Goal: Find specific page/section: Find specific page/section

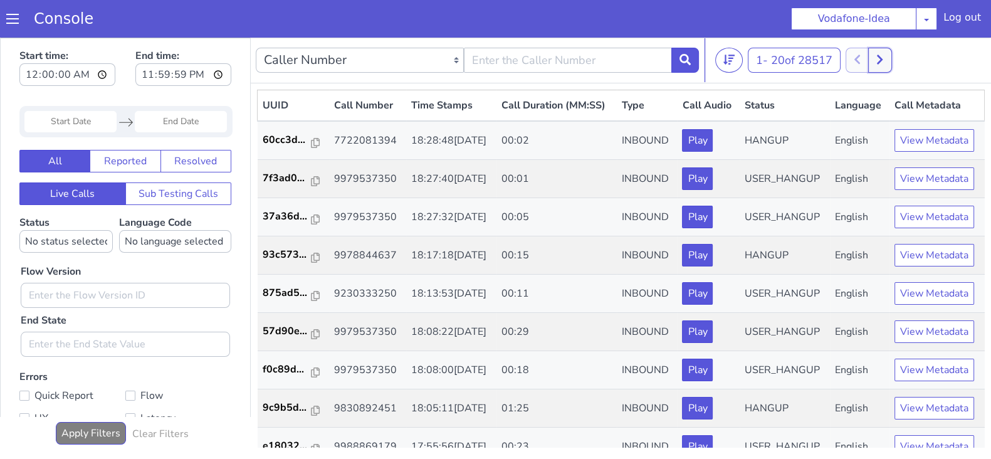
click at [883, 63] on icon at bounding box center [879, 59] width 7 height 11
click at [748, 64] on button "1 - 20 of 28517" at bounding box center [794, 60] width 93 height 25
click at [765, 144] on li "100" at bounding box center [804, 142] width 103 height 19
click at [895, 61] on button at bounding box center [886, 60] width 23 height 25
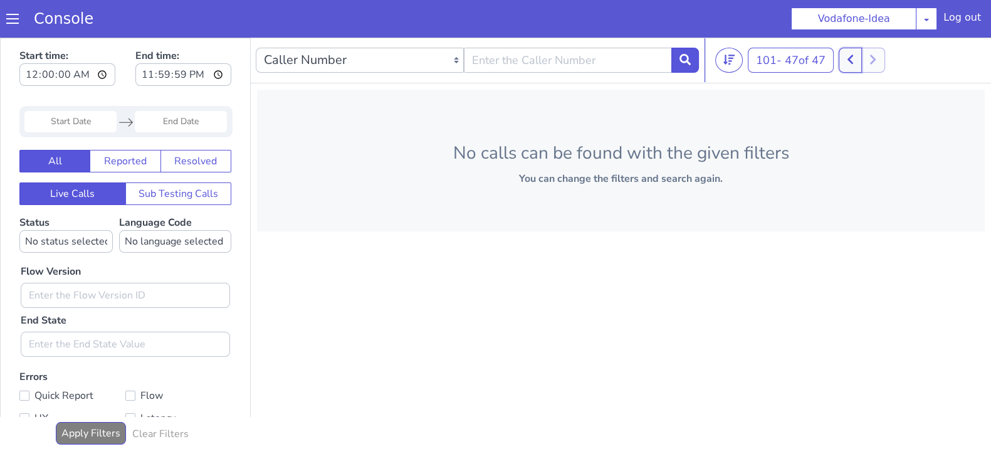
click at [858, 61] on button at bounding box center [850, 60] width 23 height 25
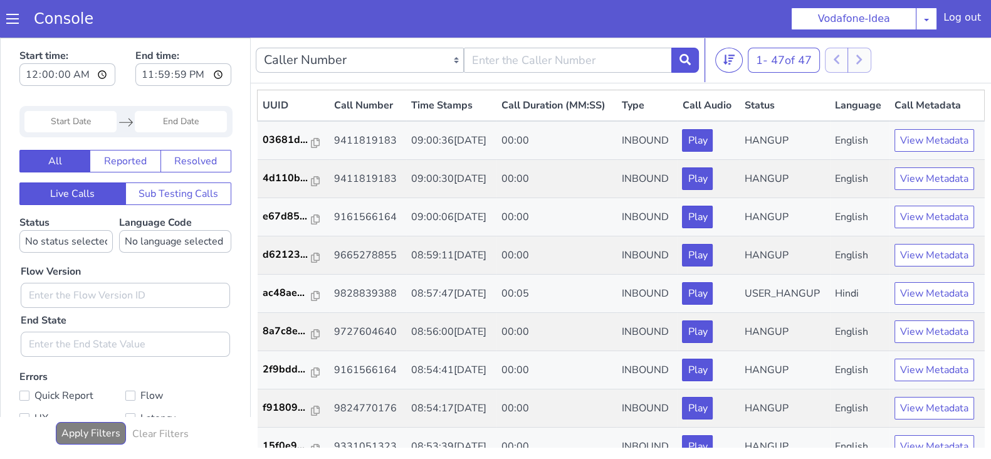
click at [869, 60] on div at bounding box center [848, 60] width 46 height 25
click at [831, 55] on div at bounding box center [848, 60] width 46 height 25
click at [750, 64] on button "1 - 47 of 47" at bounding box center [784, 60] width 72 height 25
click at [752, 140] on ul "20 50 100" at bounding box center [804, 115] width 113 height 81
click at [754, 139] on ul "20 50 100" at bounding box center [804, 115] width 113 height 81
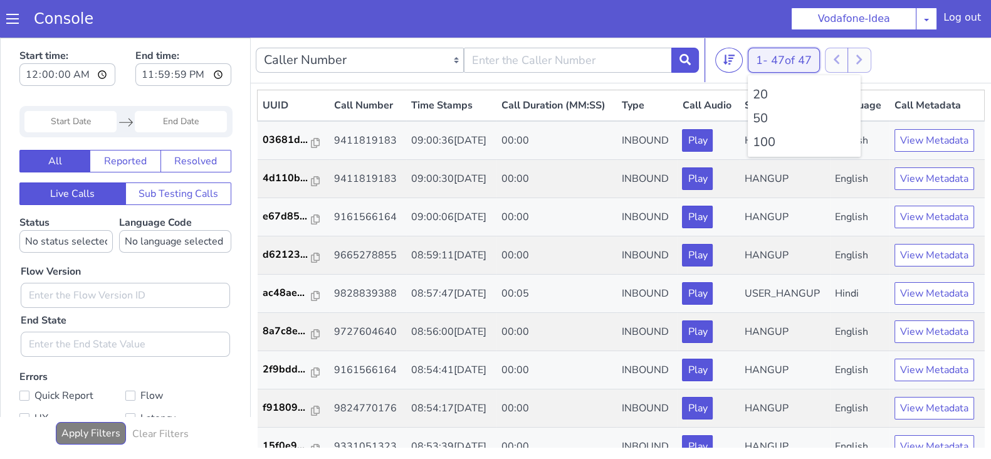
click at [764, 61] on button "1 - 47 of 47" at bounding box center [784, 60] width 72 height 25
click at [762, 142] on li "100" at bounding box center [804, 142] width 103 height 19
click at [765, 59] on button "1 - 48 of 48" at bounding box center [784, 60] width 72 height 25
click at [767, 136] on li "100" at bounding box center [804, 142] width 103 height 19
click at [755, 54] on button "1 - 48 of 48" at bounding box center [784, 60] width 72 height 25
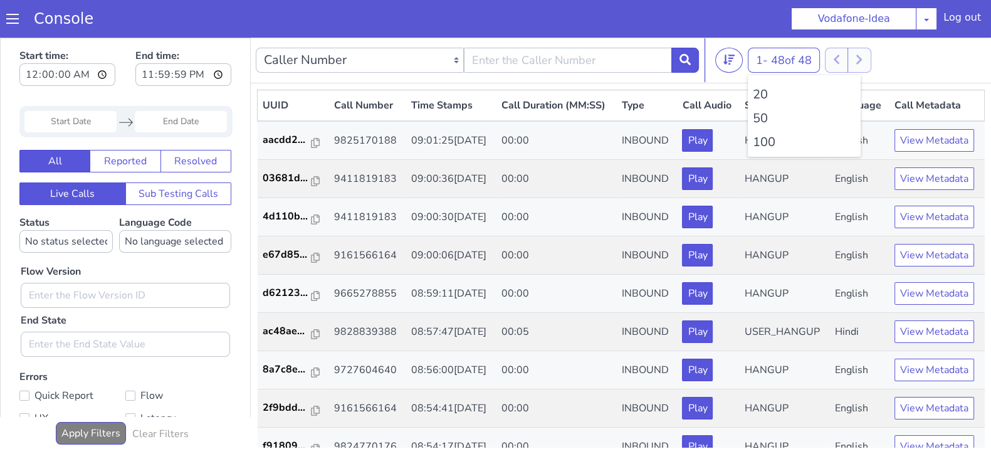
click at [762, 147] on li "100" at bounding box center [804, 142] width 103 height 19
click at [861, 60] on div at bounding box center [848, 60] width 46 height 25
click at [767, 61] on button "1 - 49 of 49" at bounding box center [784, 60] width 72 height 25
click at [768, 139] on li "100" at bounding box center [804, 142] width 103 height 19
click at [865, 54] on div at bounding box center [848, 60] width 46 height 25
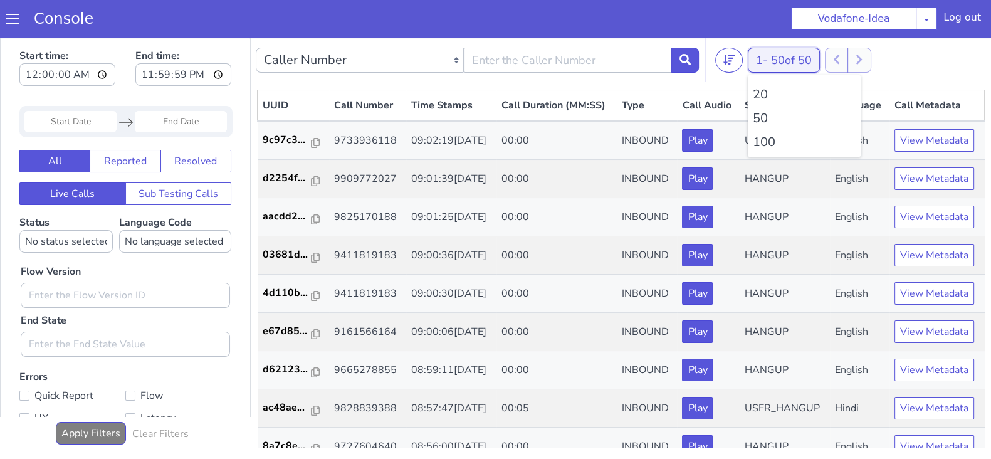
drag, startPoint x: 762, startPoint y: 64, endPoint x: 762, endPoint y: 73, distance: 9.4
click at [762, 62] on button "1 - 50 of 50" at bounding box center [784, 60] width 72 height 25
click at [757, 147] on li "100" at bounding box center [804, 142] width 103 height 19
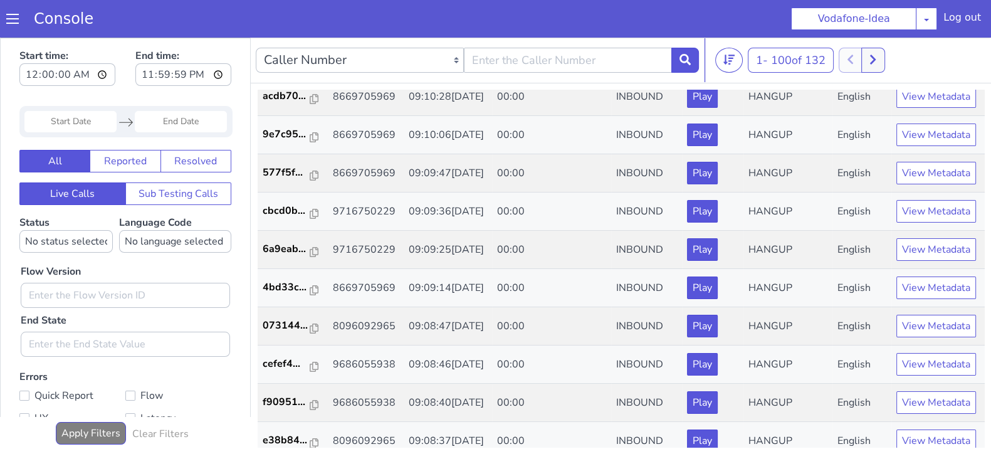
scroll to position [2377, 0]
click at [881, 62] on button at bounding box center [872, 60] width 23 height 25
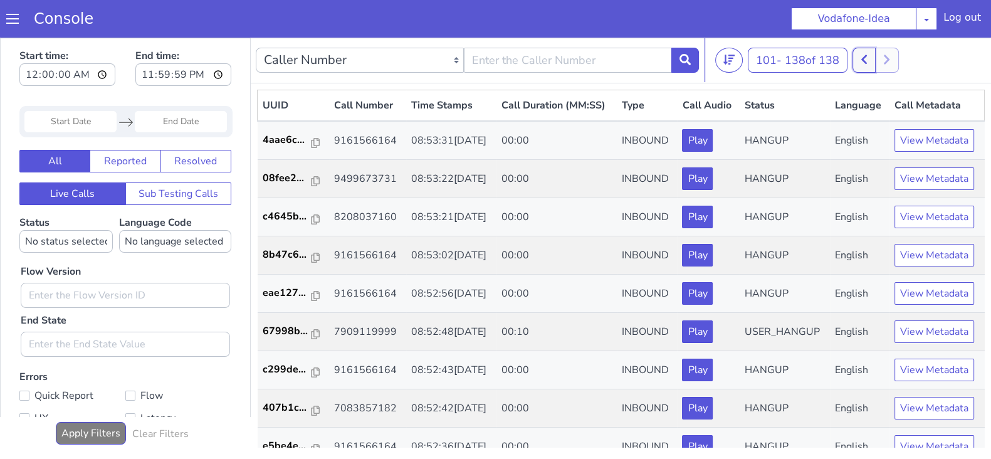
click at [867, 64] on icon at bounding box center [864, 59] width 7 height 11
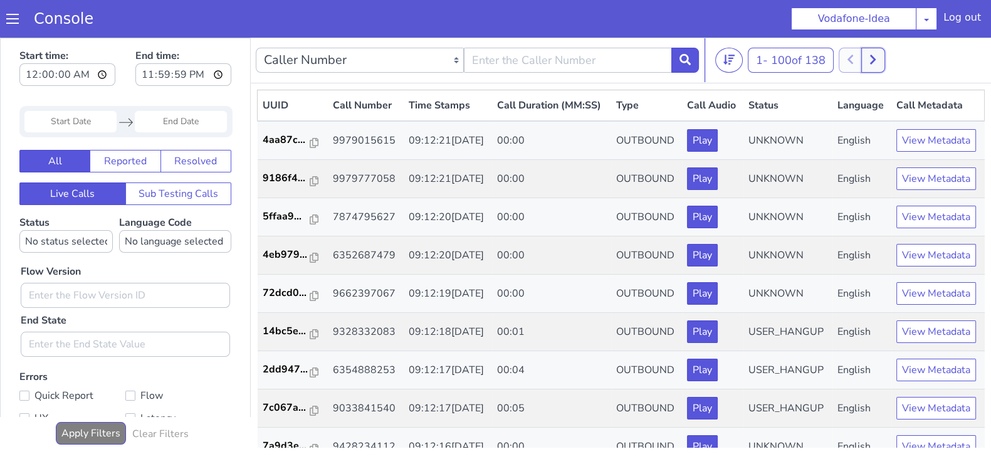
click at [873, 59] on button at bounding box center [872, 60] width 23 height 25
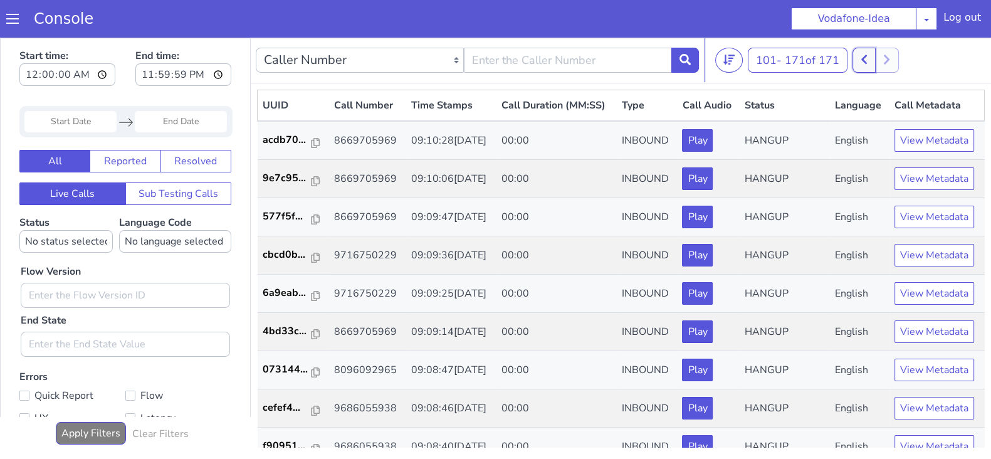
click at [858, 60] on button at bounding box center [863, 60] width 23 height 25
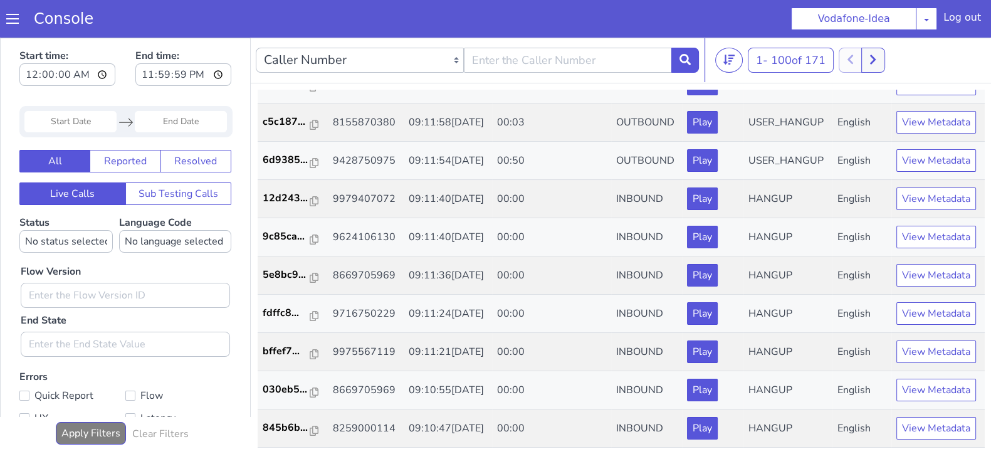
scroll to position [3610, 0]
click at [876, 58] on icon at bounding box center [873, 59] width 6 height 9
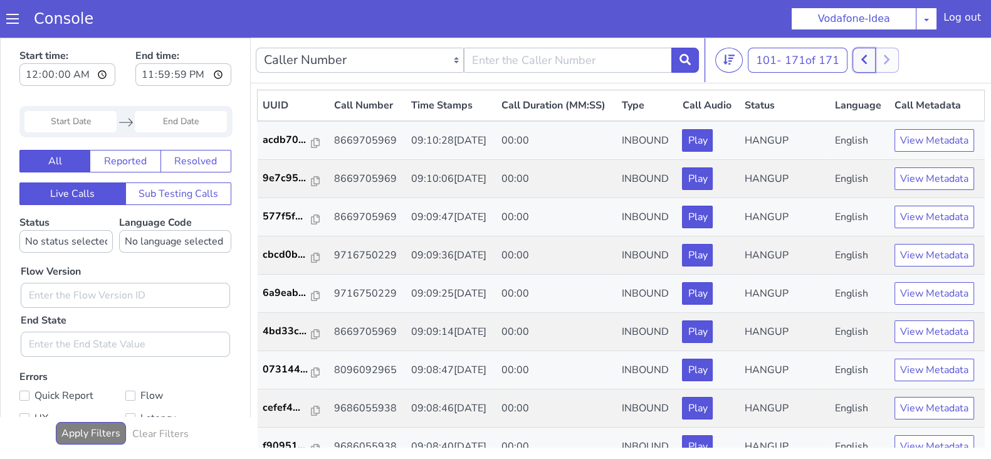
click at [861, 60] on button at bounding box center [863, 60] width 23 height 25
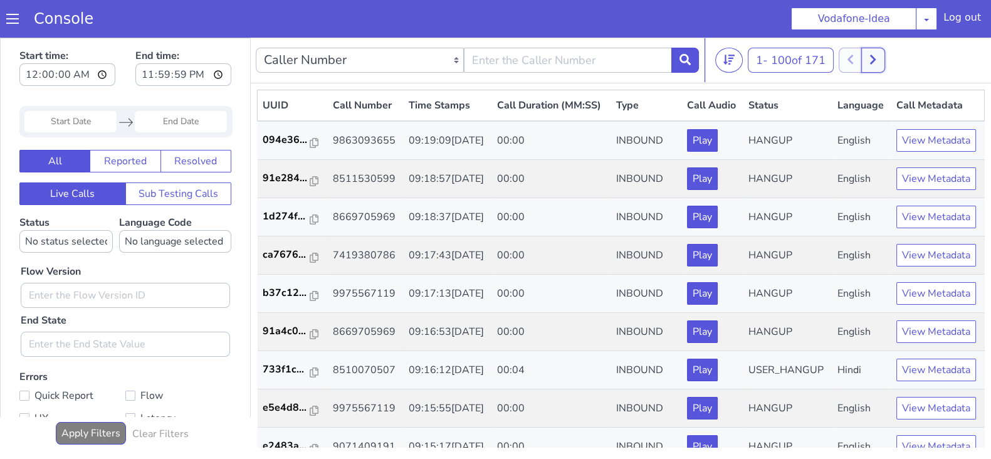
click at [876, 66] on button at bounding box center [872, 60] width 23 height 25
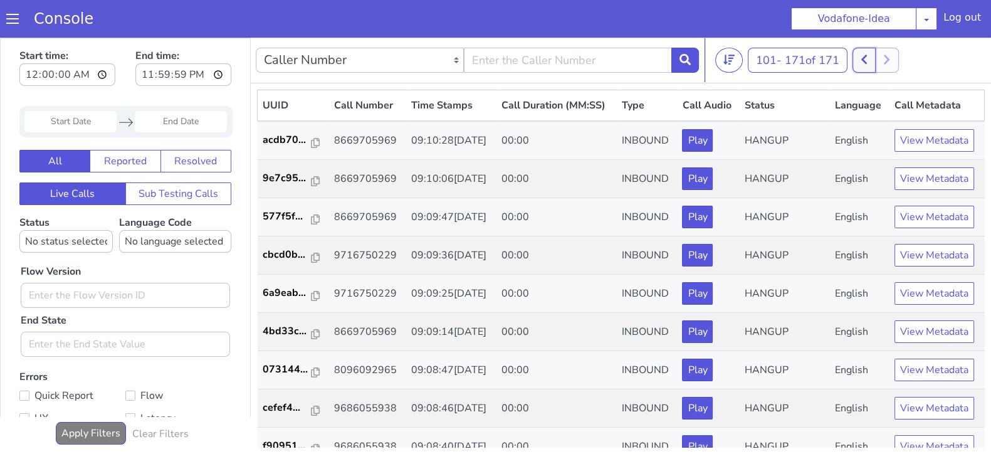
click at [856, 63] on button at bounding box center [863, 60] width 23 height 25
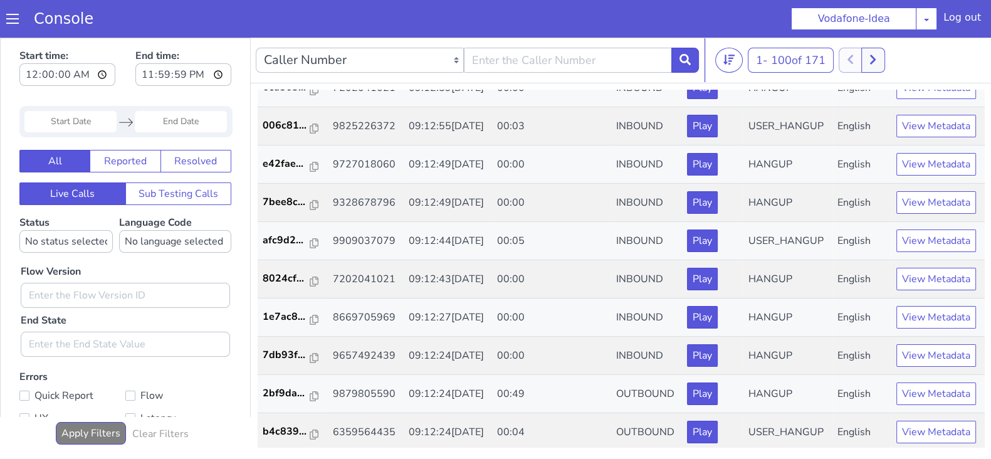
scroll to position [856, 0]
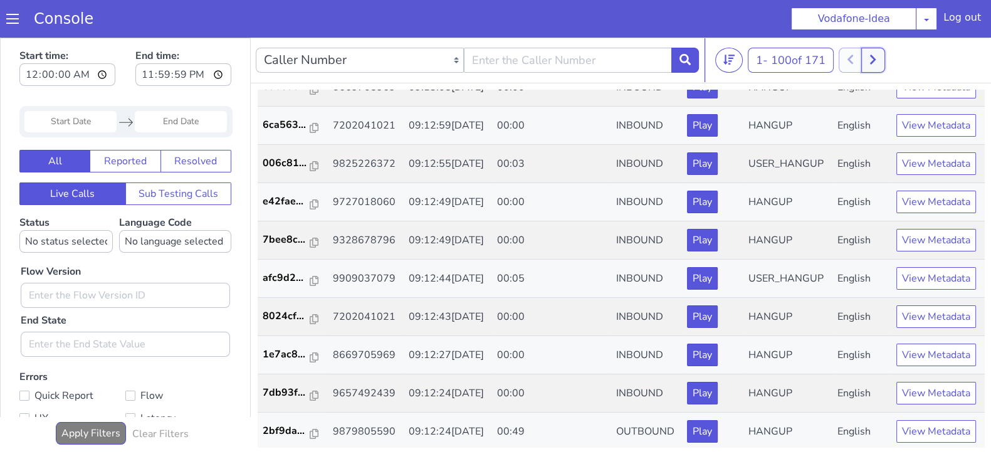
click at [880, 55] on button at bounding box center [872, 60] width 23 height 25
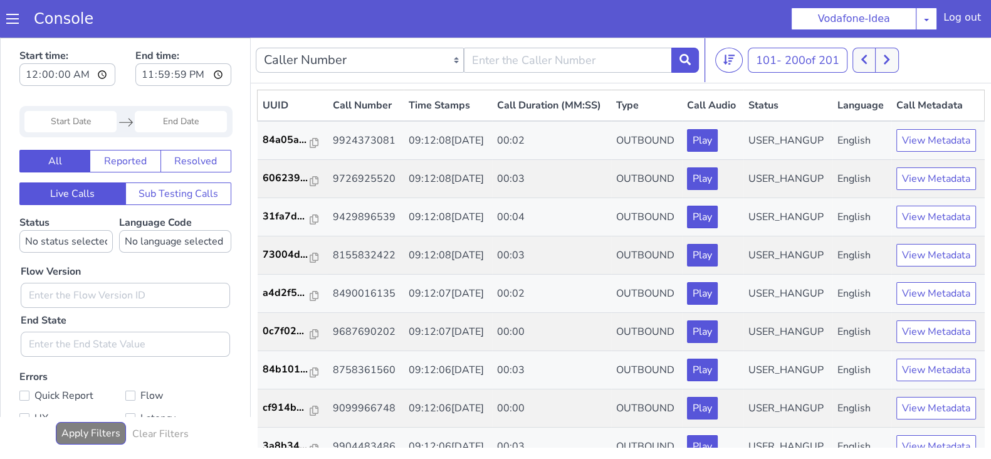
click at [854, 62] on div "101 - 200 of 201 20 50 100" at bounding box center [850, 60] width 271 height 25
click at [865, 61] on icon at bounding box center [864, 59] width 7 height 11
